Goal: Communication & Community: Answer question/provide support

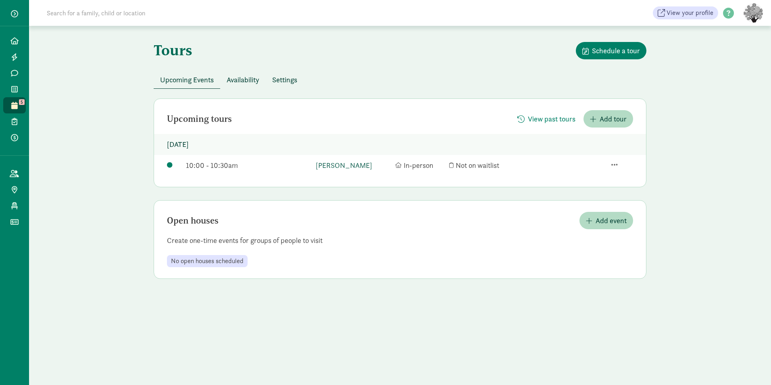
click at [323, 168] on link "[PERSON_NAME]" at bounding box center [353, 165] width 75 height 11
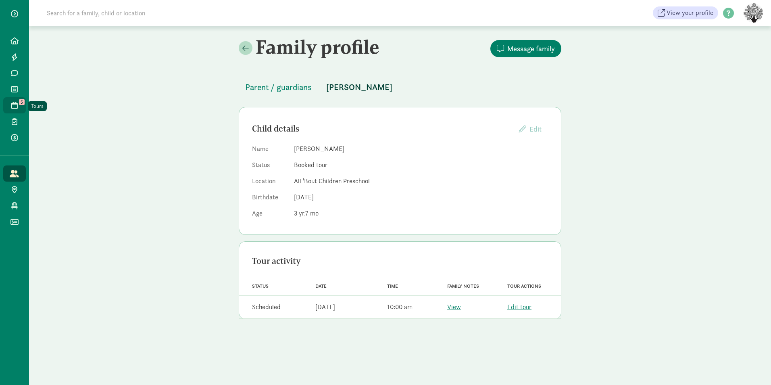
click at [17, 105] on icon at bounding box center [14, 105] width 6 height 7
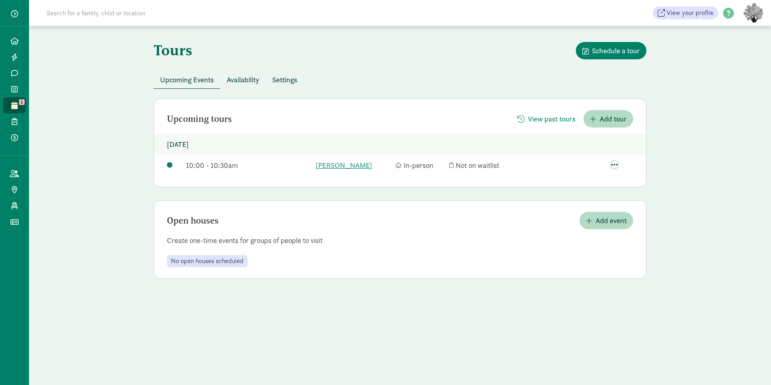
click at [613, 164] on span "button" at bounding box center [614, 164] width 6 height 7
click at [543, 152] on p "Monday, September 1, 2025" at bounding box center [400, 144] width 492 height 21
click at [352, 166] on link "Ani Cuanenemi" at bounding box center [353, 165] width 75 height 11
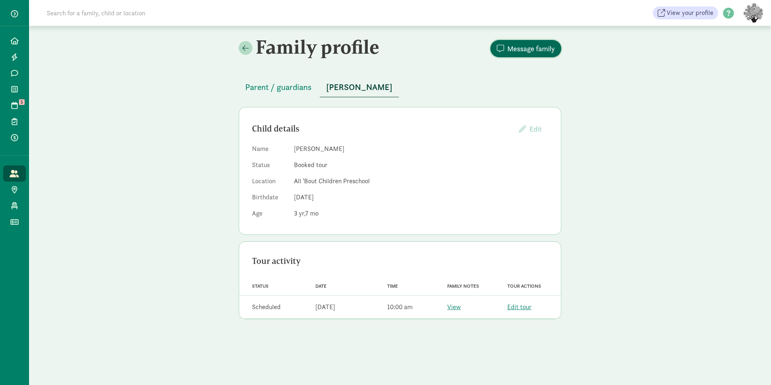
click at [523, 51] on span "Message family" at bounding box center [531, 48] width 48 height 11
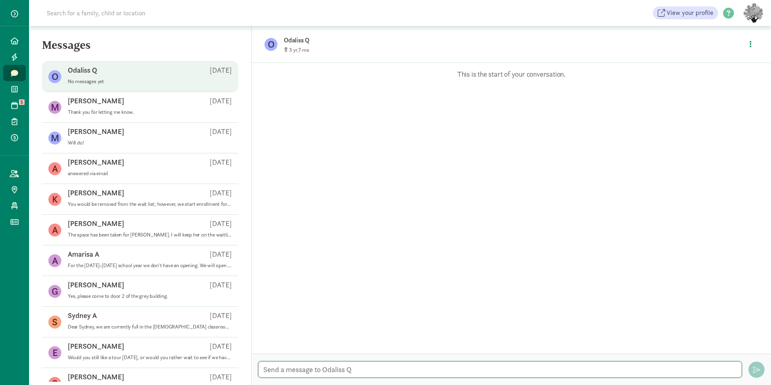
click at [292, 374] on textarea at bounding box center [500, 369] width 484 height 17
type textarea "Sorry, ABC is closed on [DATE]. We will need to reschedule the tour."
click at [758, 372] on span "button" at bounding box center [756, 369] width 7 height 7
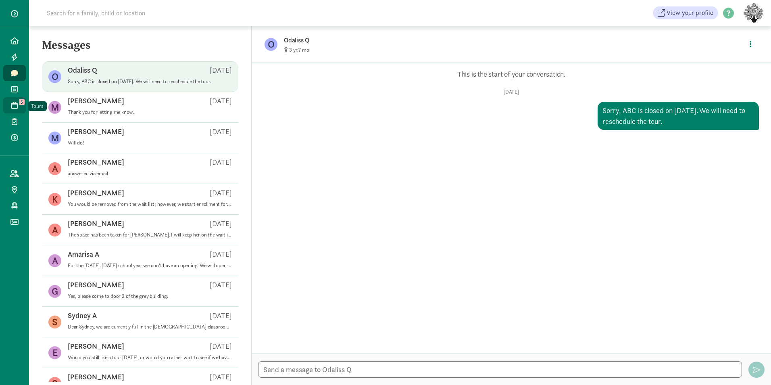
click at [15, 103] on icon at bounding box center [14, 105] width 6 height 7
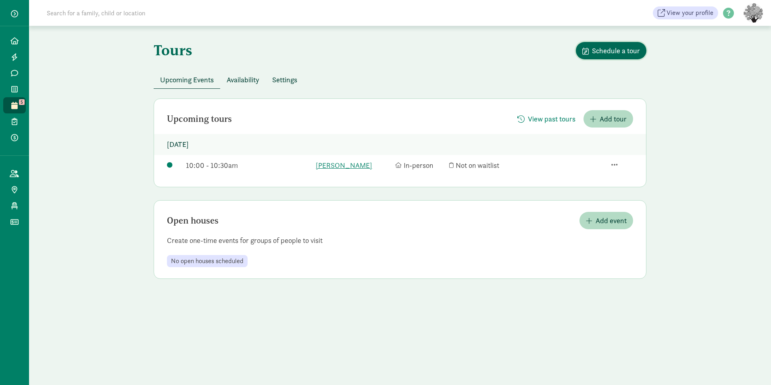
click at [607, 53] on span "Schedule a tour" at bounding box center [616, 50] width 48 height 11
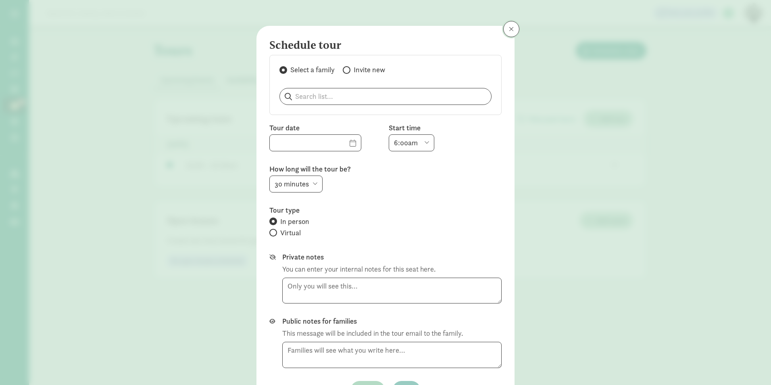
click at [509, 28] on span at bounding box center [511, 29] width 5 height 6
